Goal: Contribute content: Add original content to the website for others to see

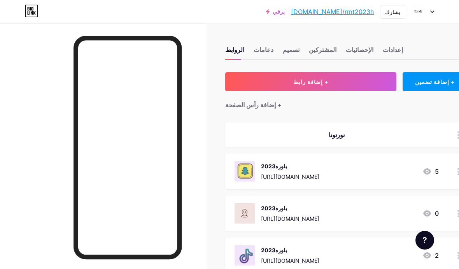
click at [326, 84] on font "+ إضافة رابط" at bounding box center [310, 82] width 35 height 7
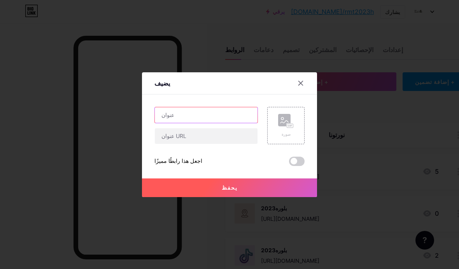
click at [215, 123] on input "text" at bounding box center [206, 115] width 103 height 16
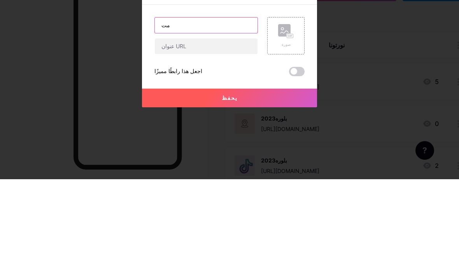
type input "م"
type input "blwrh2023"
click at [225, 128] on input "text" at bounding box center [206, 136] width 103 height 16
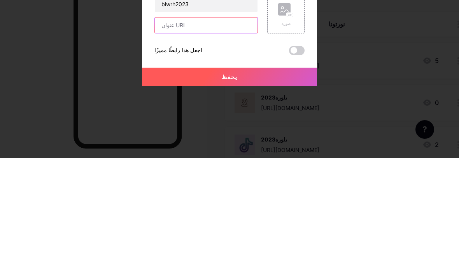
click at [199, 128] on input "text" at bounding box center [206, 136] width 103 height 16
paste input "[URL][DOMAIN_NAME]"
type input "[URL][DOMAIN_NAME]"
click at [285, 107] on div "صورة" at bounding box center [285, 125] width 37 height 37
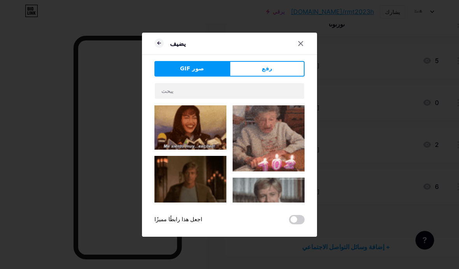
click at [280, 77] on button "رفع" at bounding box center [266, 69] width 75 height 16
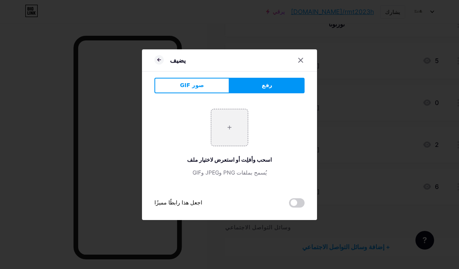
click at [228, 145] on input "file" at bounding box center [229, 127] width 37 height 37
type input "C:\fakepath\IMG_2085.jpeg"
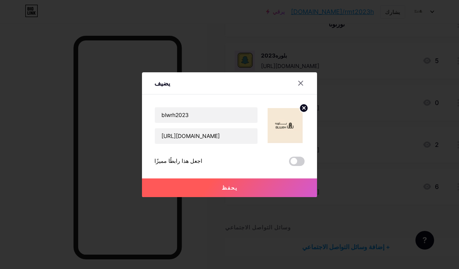
click at [225, 191] on font "يحفظ" at bounding box center [230, 187] width 16 height 7
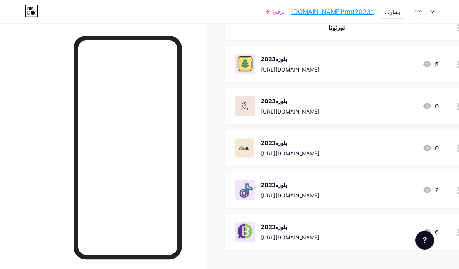
scroll to position [139, 0]
